Goal: Transaction & Acquisition: Purchase product/service

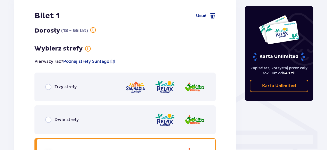
scroll to position [362, 0]
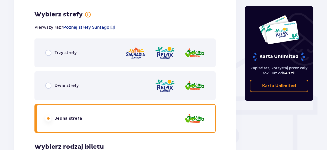
click at [48, 86] on input "radio" at bounding box center [48, 86] width 6 height 6
radio input "true"
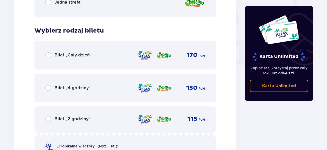
scroll to position [499, 0]
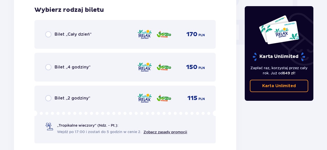
click at [53, 31] on div "Bilet „Cały dzień” 170 PLN" at bounding box center [125, 34] width 160 height 11
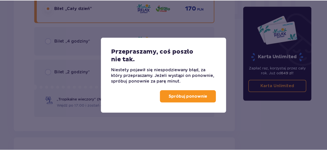
scroll to position [533, 0]
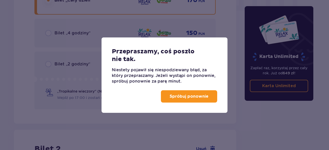
click at [190, 97] on p "Spróbuj ponownie" at bounding box center [189, 97] width 39 height 6
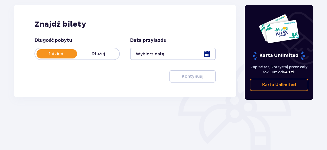
click at [203, 53] on div at bounding box center [172, 54] width 85 height 12
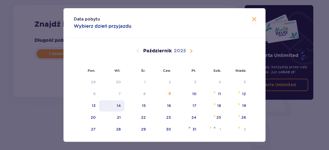
click at [120, 103] on div "14" at bounding box center [119, 105] width 4 height 5
type input "[DATE]"
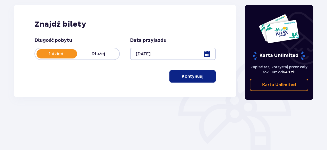
click at [199, 77] on p "Kontynuuj" at bounding box center [193, 77] width 22 height 6
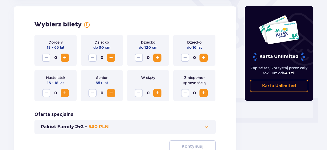
scroll to position [143, 0]
click at [66, 56] on span "Zwiększ" at bounding box center [65, 58] width 6 height 6
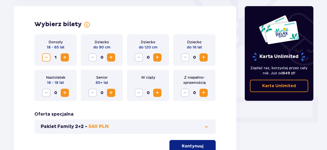
click at [66, 56] on span "Zwiększ" at bounding box center [65, 58] width 6 height 6
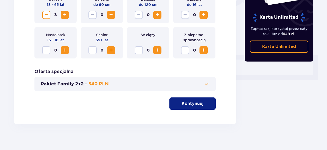
scroll to position [190, 0]
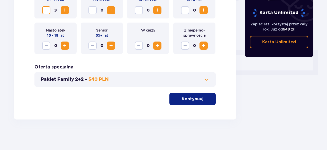
click at [193, 99] on p "Kontynuuj" at bounding box center [193, 99] width 22 height 6
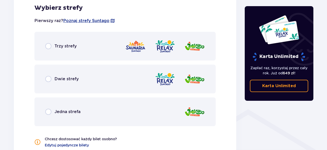
scroll to position [320, 0]
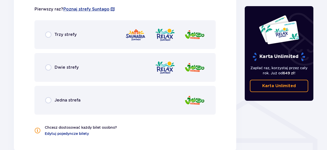
click at [59, 69] on span "Dwie strefy" at bounding box center [67, 68] width 24 height 6
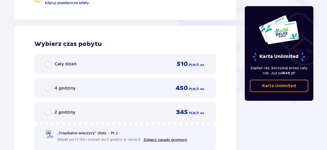
scroll to position [430, 0]
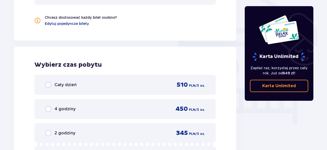
click at [67, 82] on div "Cały dzień" at bounding box center [60, 85] width 31 height 6
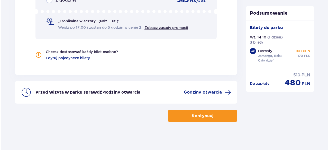
scroll to position [566, 0]
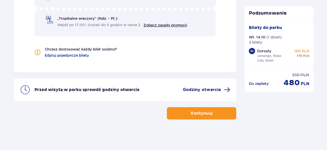
click at [196, 88] on span "Godziny otwarcia" at bounding box center [202, 90] width 38 height 6
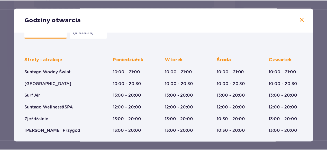
scroll to position [34, 0]
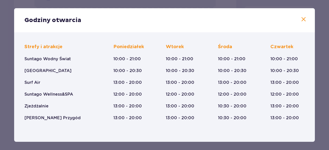
click at [301, 20] on span at bounding box center [304, 19] width 6 height 6
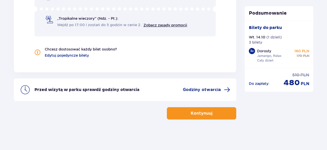
click at [191, 112] on p "Kontynuuj" at bounding box center [202, 114] width 22 height 6
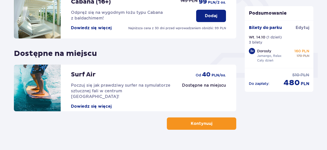
scroll to position [198, 0]
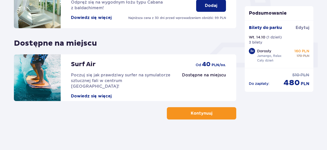
click at [204, 117] on button "Kontynuuj" at bounding box center [201, 113] width 69 height 12
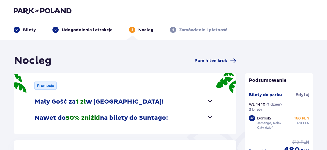
scroll to position [34, 0]
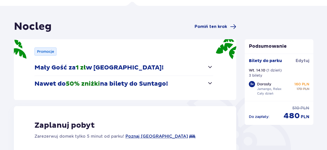
click at [208, 71] on button "Mały Gość za 1 zł w Suntago Village!" at bounding box center [123, 68] width 179 height 16
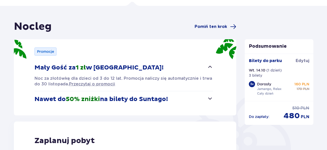
click at [181, 77] on p "Noc za złotówkę dla dzieci od 3 do 12 lat. Promocja naliczy się automatycznie i…" at bounding box center [123, 81] width 179 height 11
click at [207, 101] on span "button" at bounding box center [210, 99] width 6 height 6
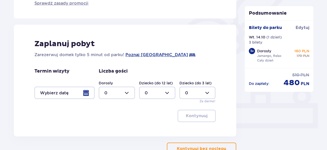
scroll to position [171, 0]
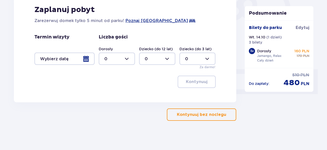
click at [194, 118] on button "Kontynuuj bez noclegu" at bounding box center [201, 115] width 69 height 12
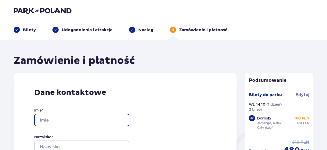
click at [86, 124] on input "Imię *" at bounding box center [81, 120] width 95 height 12
type input "Aleksander"
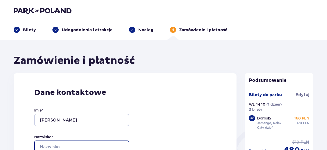
type input "Gołas"
type input "alexgolas@o2.pl"
type input "510536018"
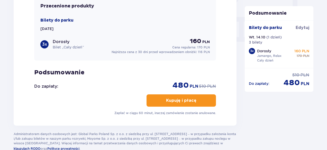
scroll to position [514, 0]
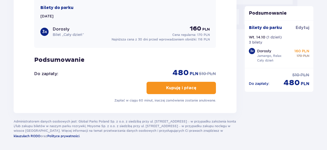
click at [174, 88] on p "Kupuję i płacę" at bounding box center [181, 88] width 30 height 6
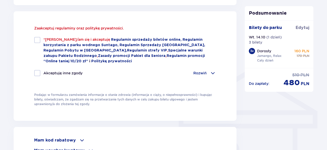
scroll to position [348, 0]
click at [40, 40] on div at bounding box center [37, 40] width 6 height 6
checkbox input "true"
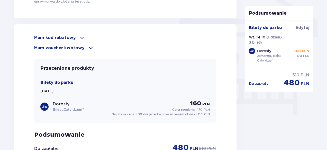
scroll to position [485, 0]
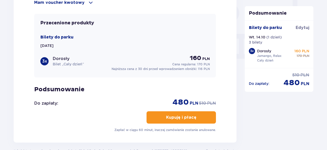
click at [181, 116] on p "Kupuję i płacę" at bounding box center [181, 118] width 30 height 6
